Goal: Transaction & Acquisition: Purchase product/service

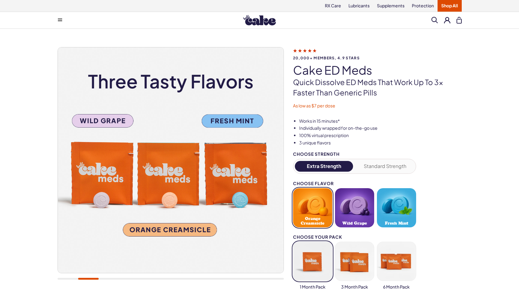
click at [261, 22] on img at bounding box center [259, 20] width 33 height 10
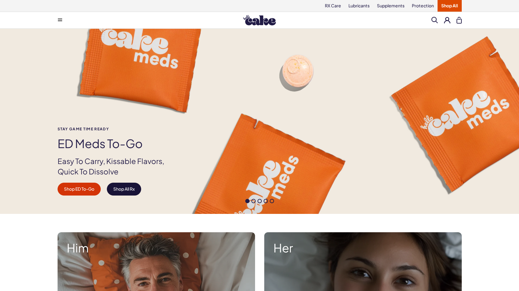
click at [130, 190] on link "Shop All Rx" at bounding box center [124, 189] width 34 height 13
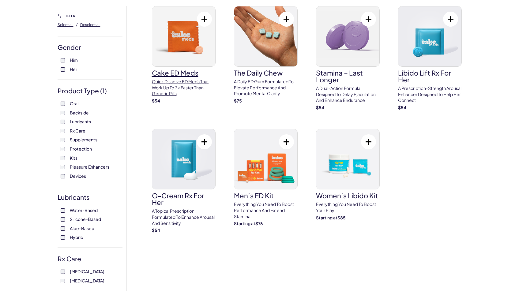
scroll to position [50, 0]
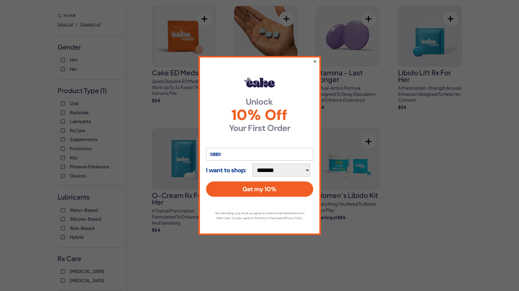
click at [313, 58] on button "×" at bounding box center [314, 61] width 4 height 7
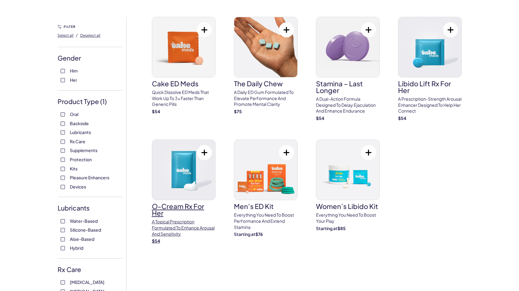
scroll to position [35, 0]
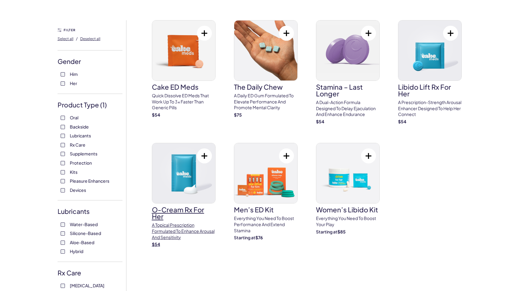
click at [180, 197] on img at bounding box center [183, 173] width 63 height 60
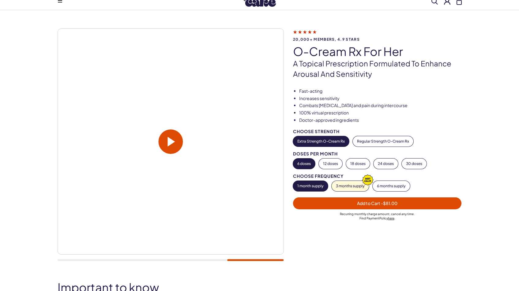
scroll to position [18, 0]
